Goal: Navigation & Orientation: Find specific page/section

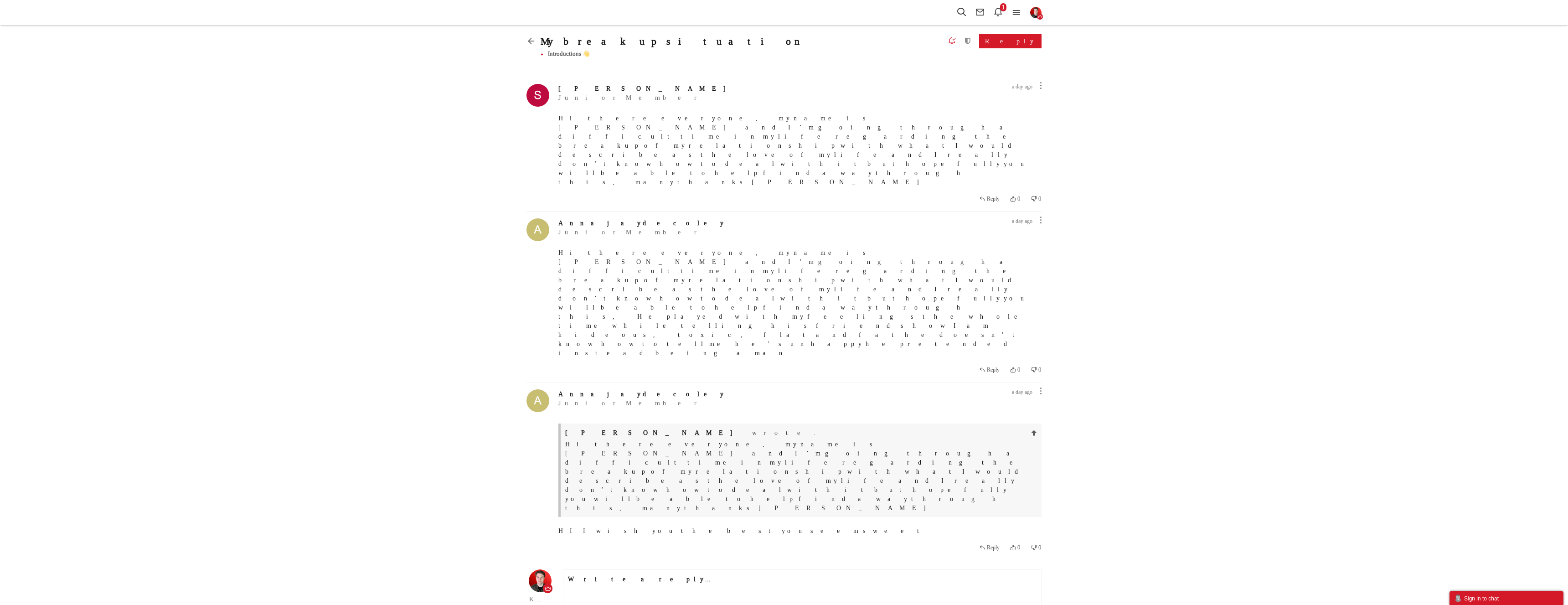
click at [536, 40] on icon at bounding box center [534, 40] width 14 height 8
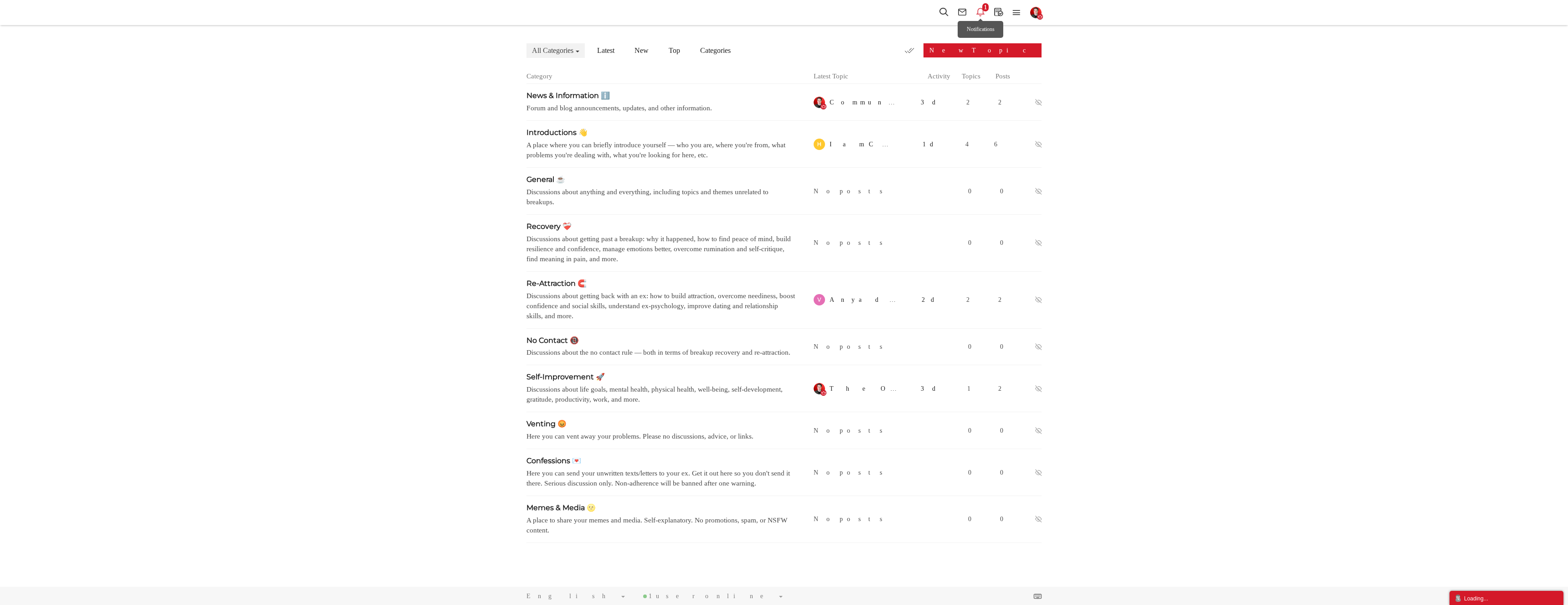
click at [984, 13] on icon at bounding box center [981, 12] width 18 height 10
click at [938, 65] on span "hopeisnowhere liked Don't harras, mock, belittle, bully, or antagonise. No..." at bounding box center [893, 59] width 116 height 16
click at [587, 137] on span "Introductions 👋" at bounding box center [557, 132] width 61 height 8
click at [1014, 13] on icon at bounding box center [1017, 13] width 18 height 10
click at [1012, 26] on link "Categories" at bounding box center [1005, 33] width 91 height 16
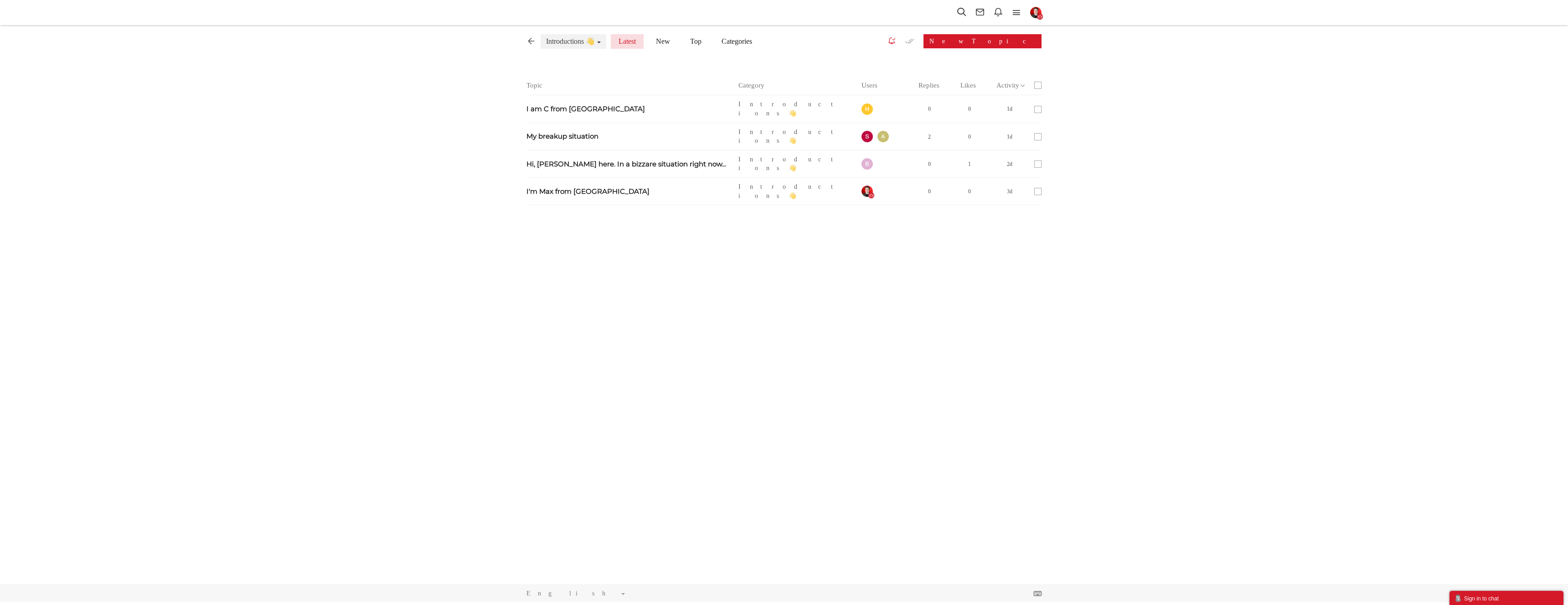
click at [1037, 19] on div "Categories Members Calendar This Category This Category Topics Members [PERSON_…" at bounding box center [784, 13] width 534 height 25
